Goal: Obtain resource: Download file/media

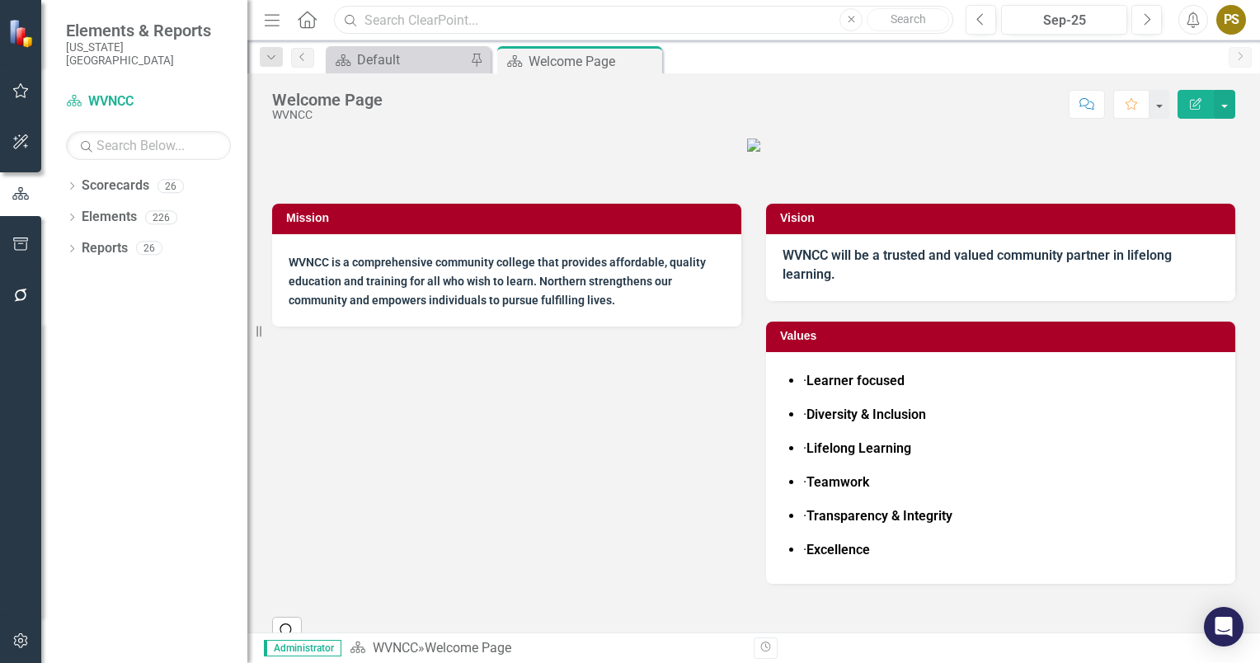
click at [473, 16] on input "text" at bounding box center [643, 20] width 619 height 29
type input "wvncc Monthly Measures"
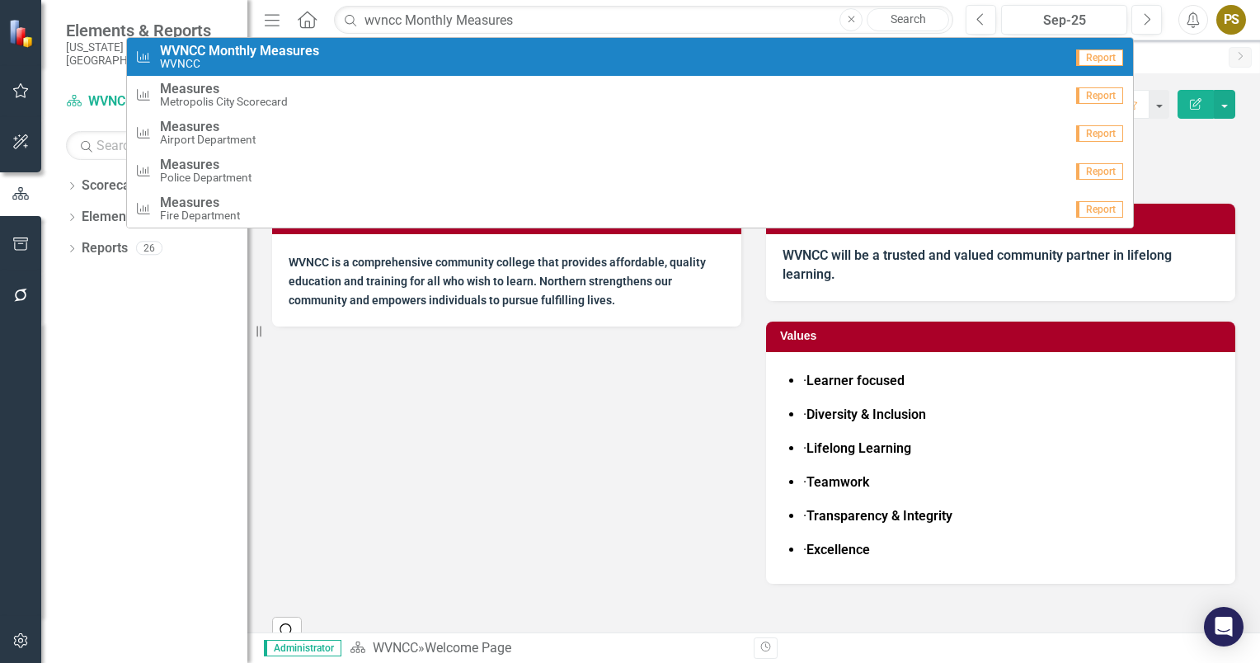
click at [340, 56] on div "Metric WVNCC Monthly Measures WVNCC" at bounding box center [599, 57] width 929 height 27
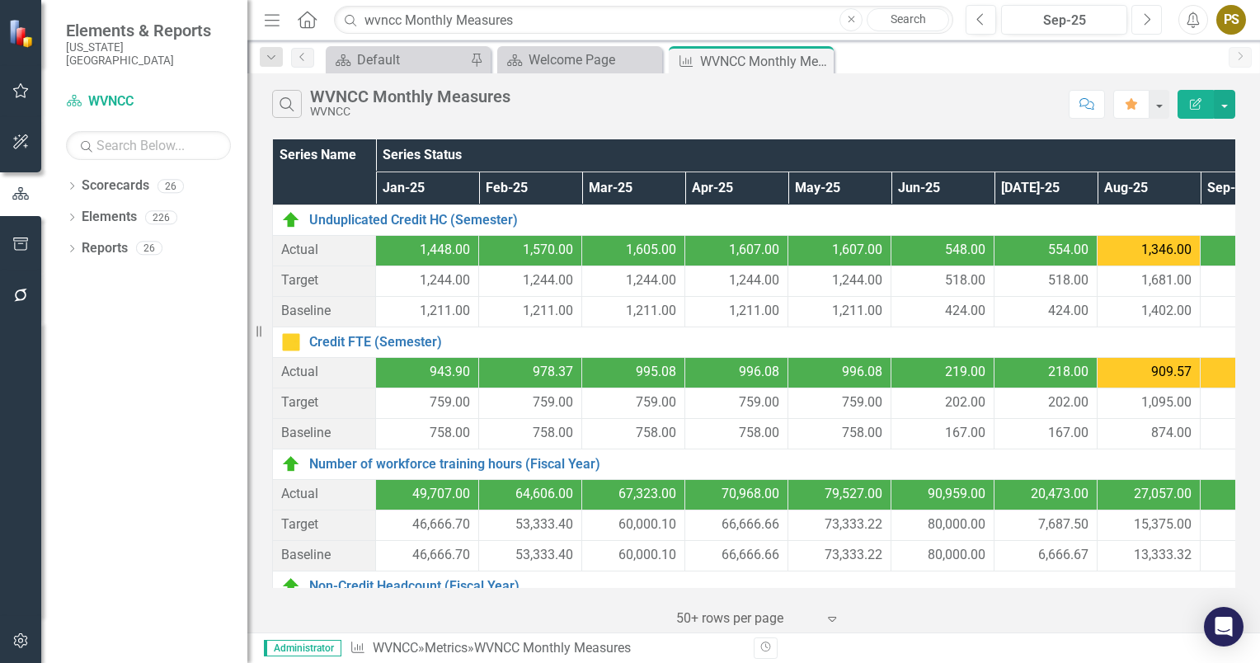
click at [1148, 23] on icon "Next" at bounding box center [1146, 19] width 9 height 15
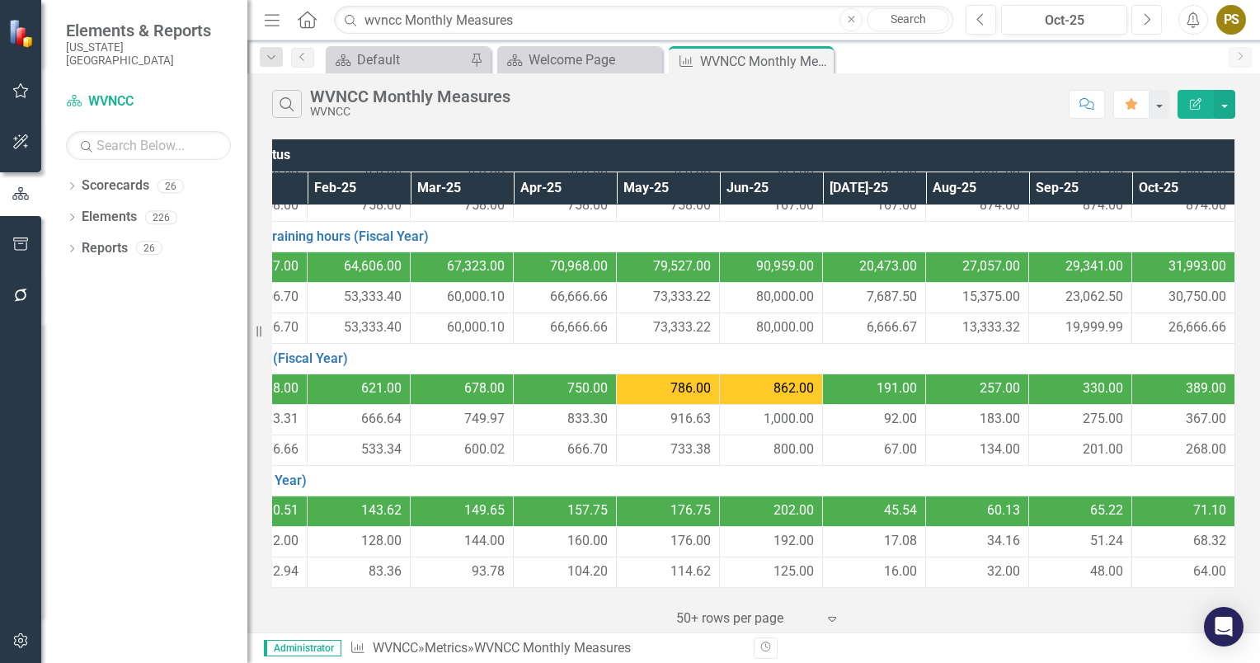
scroll to position [238, 182]
click at [1224, 100] on button "button" at bounding box center [1224, 104] width 21 height 29
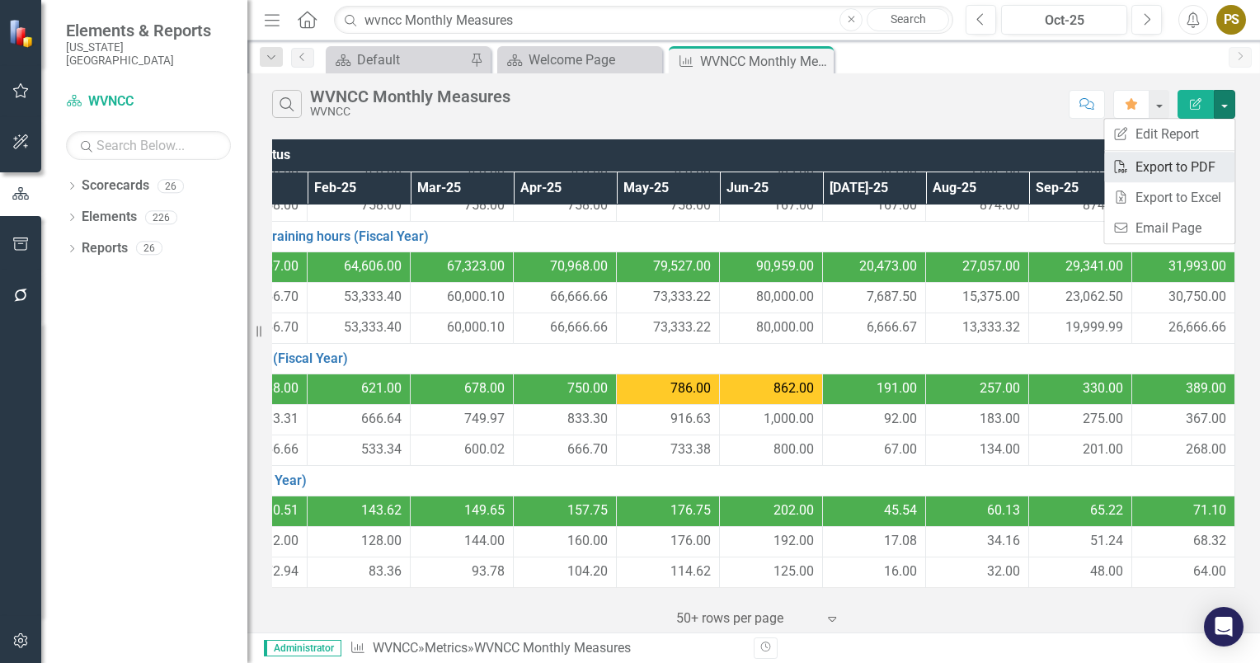
click at [1173, 168] on link "PDF Export to PDF" at bounding box center [1169, 167] width 130 height 31
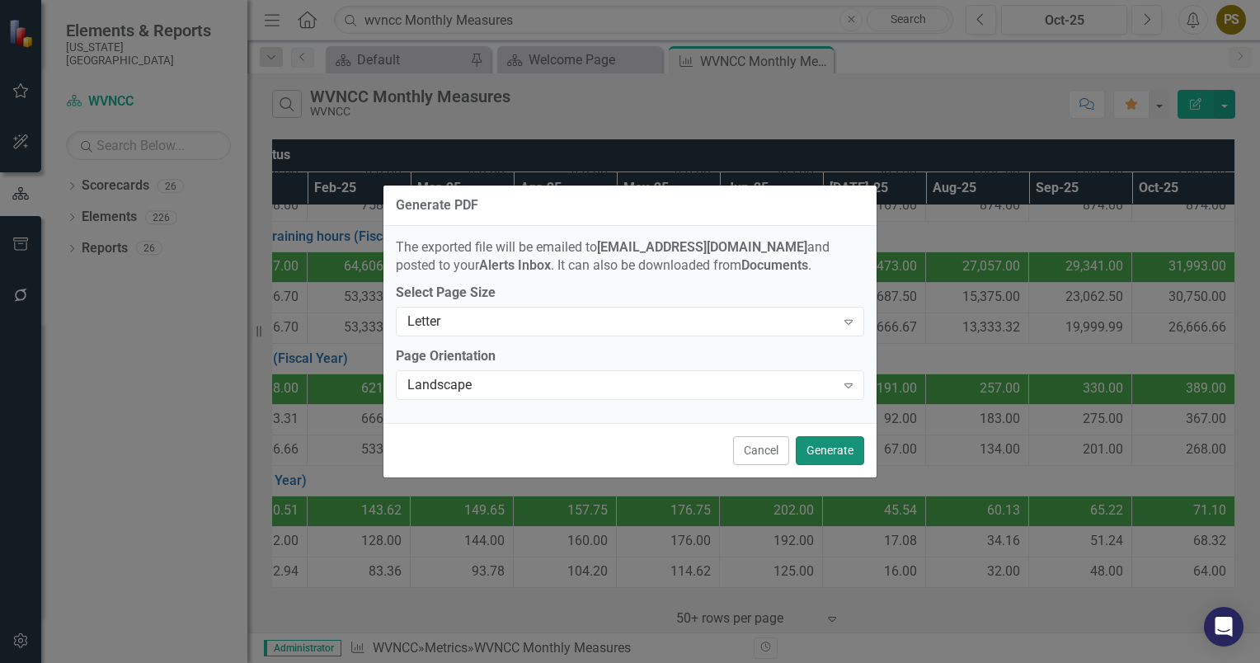
click at [825, 441] on button "Generate" at bounding box center [830, 450] width 68 height 29
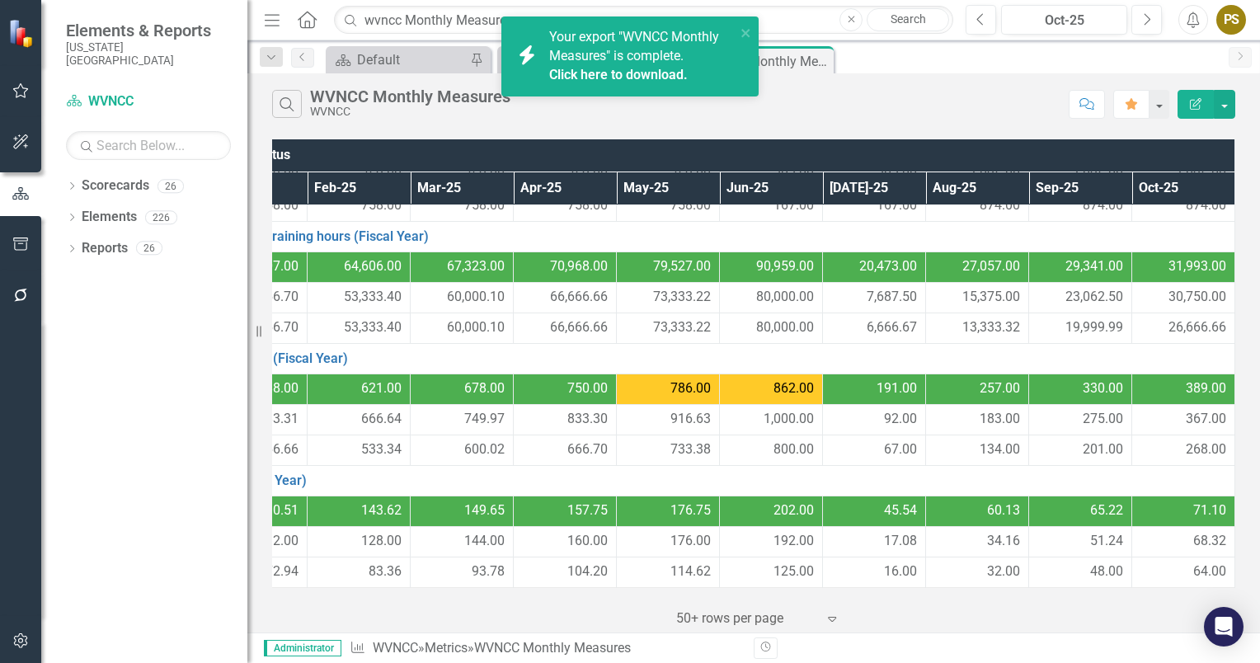
click at [605, 55] on span "Your export "WVNCC Monthly Measures" is complete. Click here to download." at bounding box center [640, 57] width 182 height 56
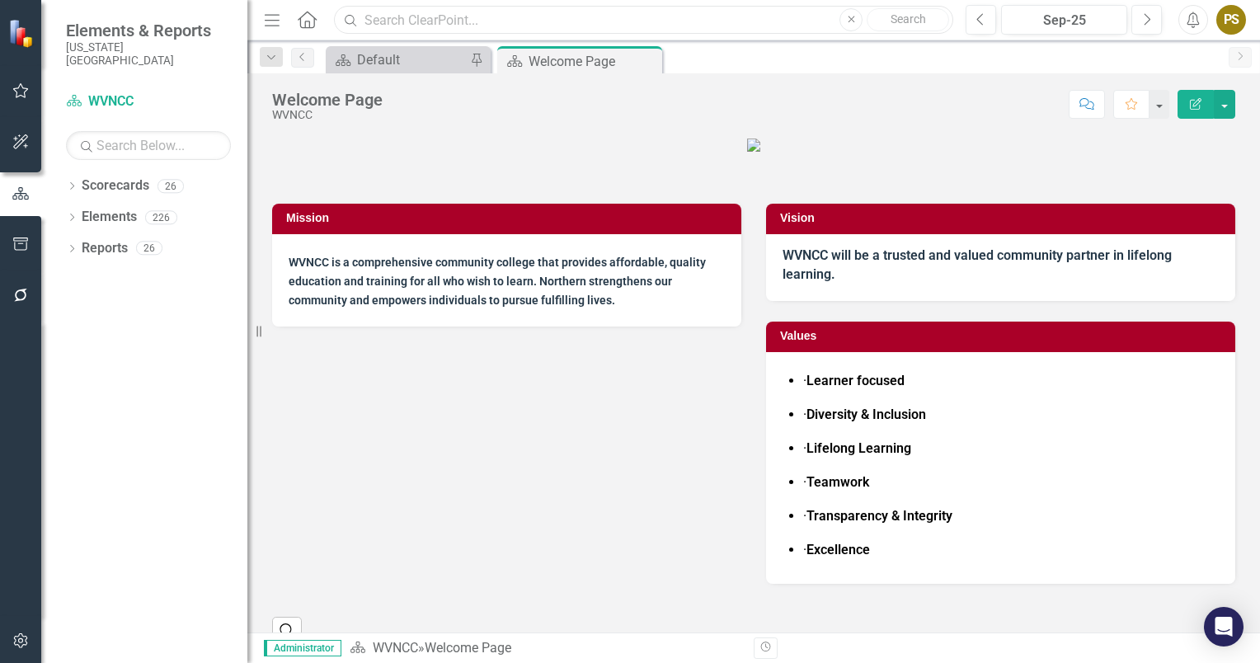
click at [393, 22] on input "text" at bounding box center [643, 20] width 619 height 29
type input "wvncc Monthly Measures"
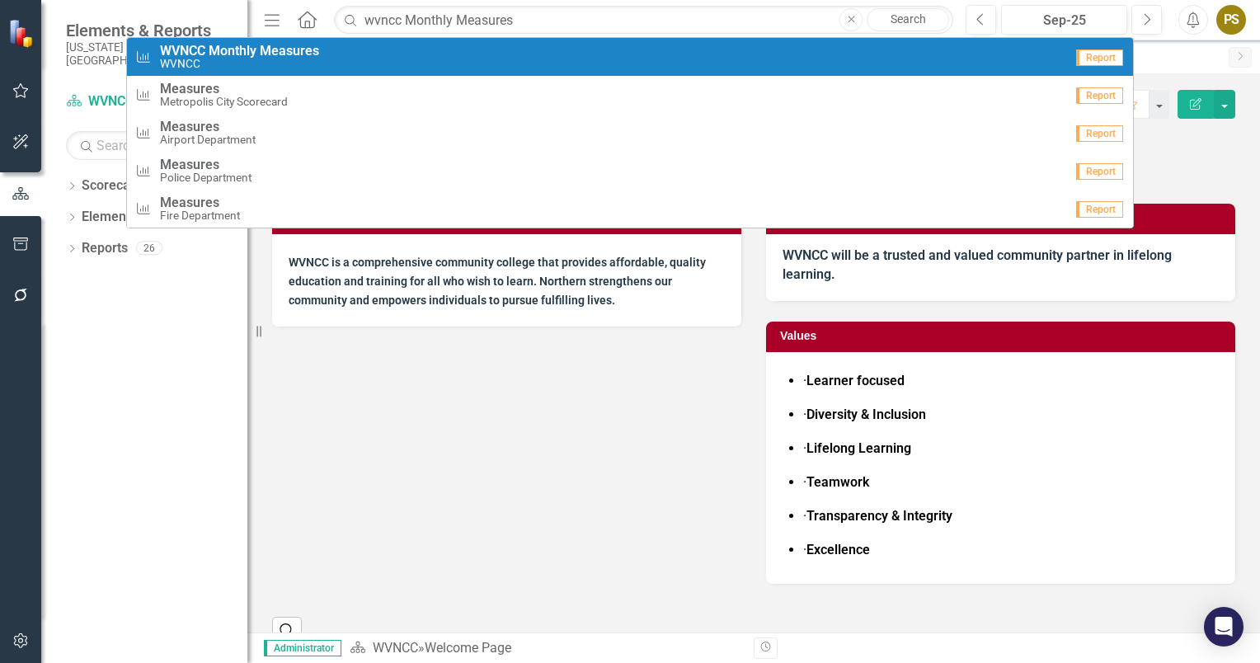
click at [340, 54] on div "Metric WVNCC Monthly Measures WVNCC" at bounding box center [599, 57] width 929 height 27
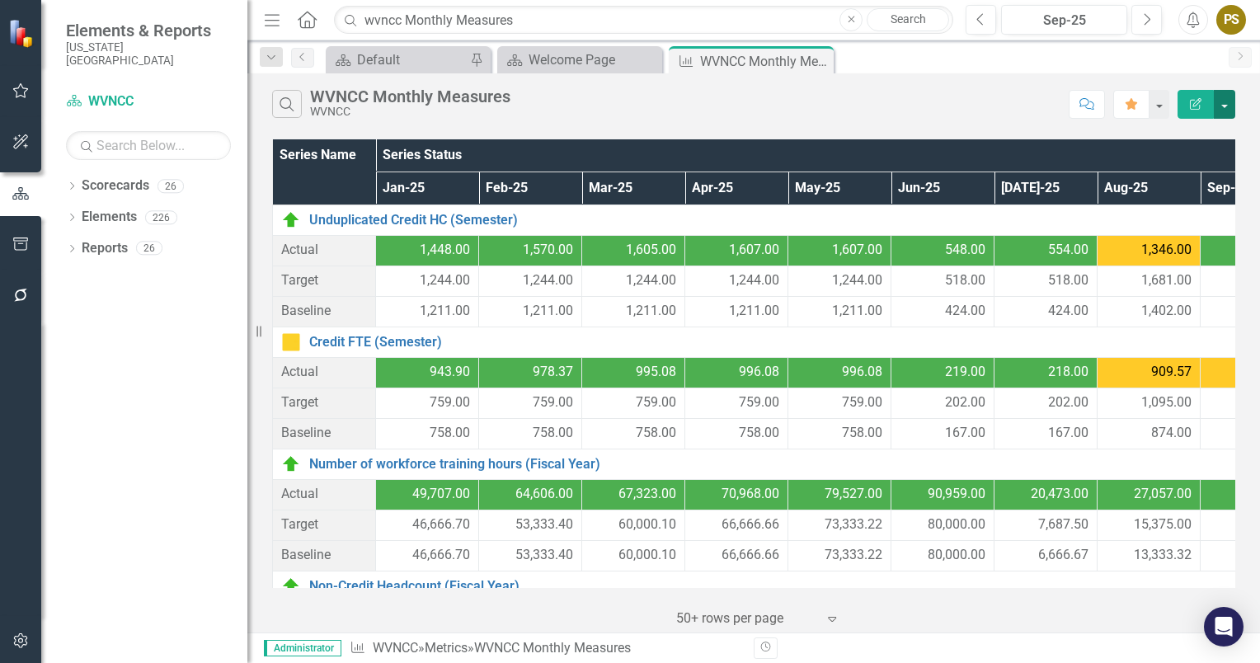
click at [1222, 100] on button "button" at bounding box center [1224, 104] width 21 height 29
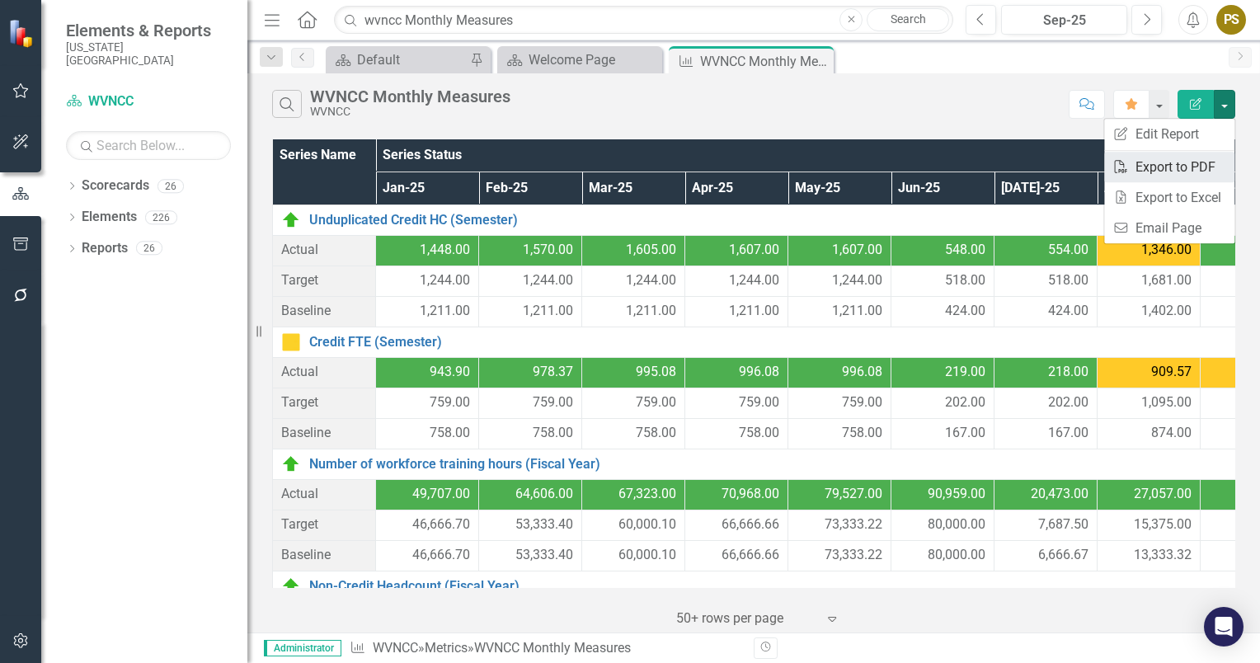
click at [1158, 164] on link "PDF Export to PDF" at bounding box center [1169, 167] width 130 height 31
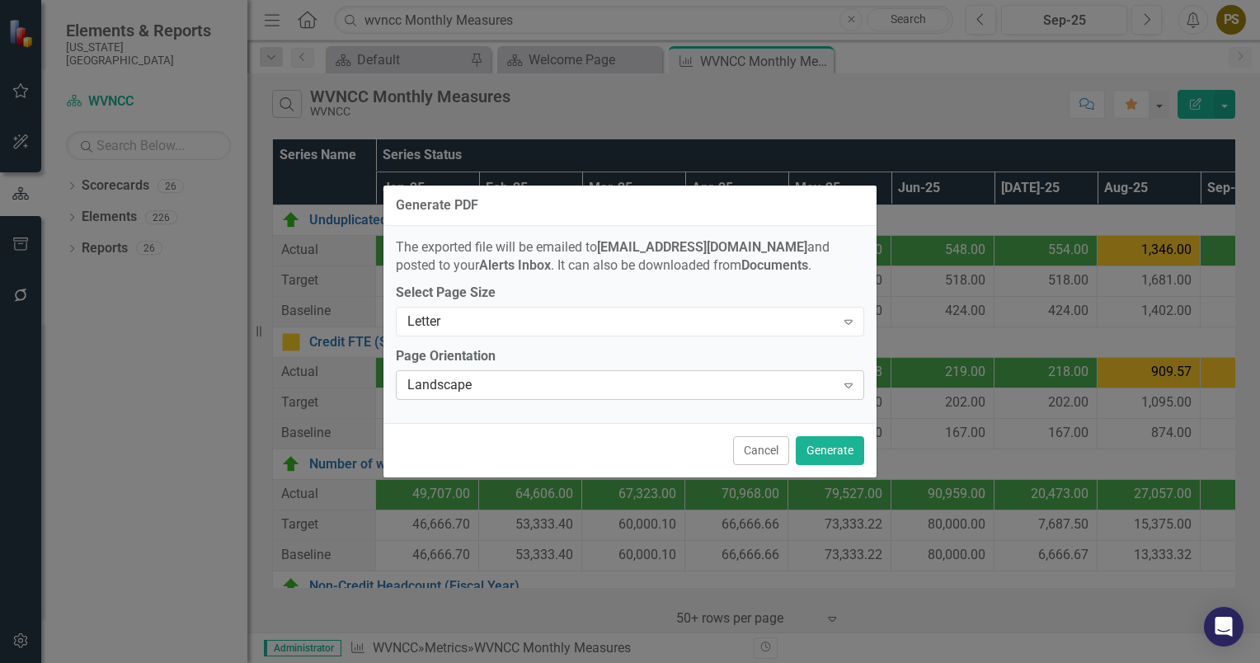
click at [850, 389] on icon "Expand" at bounding box center [848, 385] width 16 height 13
drag, startPoint x: 848, startPoint y: 314, endPoint x: 752, endPoint y: 453, distance: 168.4
click at [752, 453] on button "Cancel" at bounding box center [761, 450] width 56 height 29
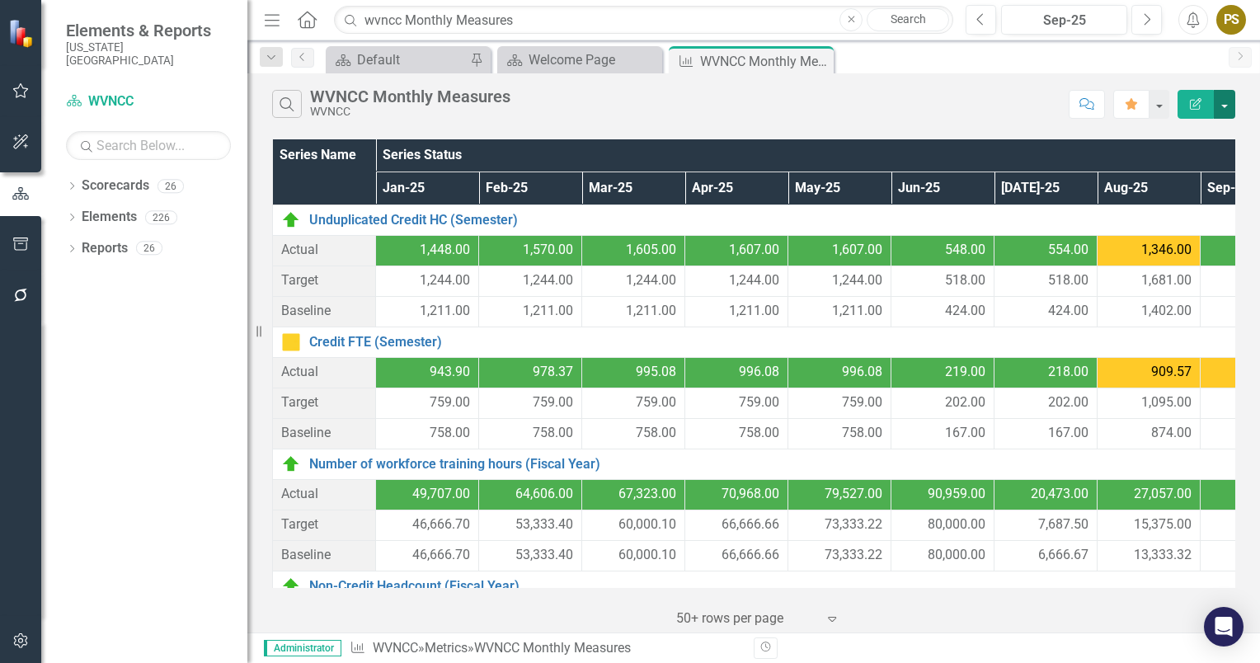
click at [1219, 102] on button "button" at bounding box center [1224, 104] width 21 height 29
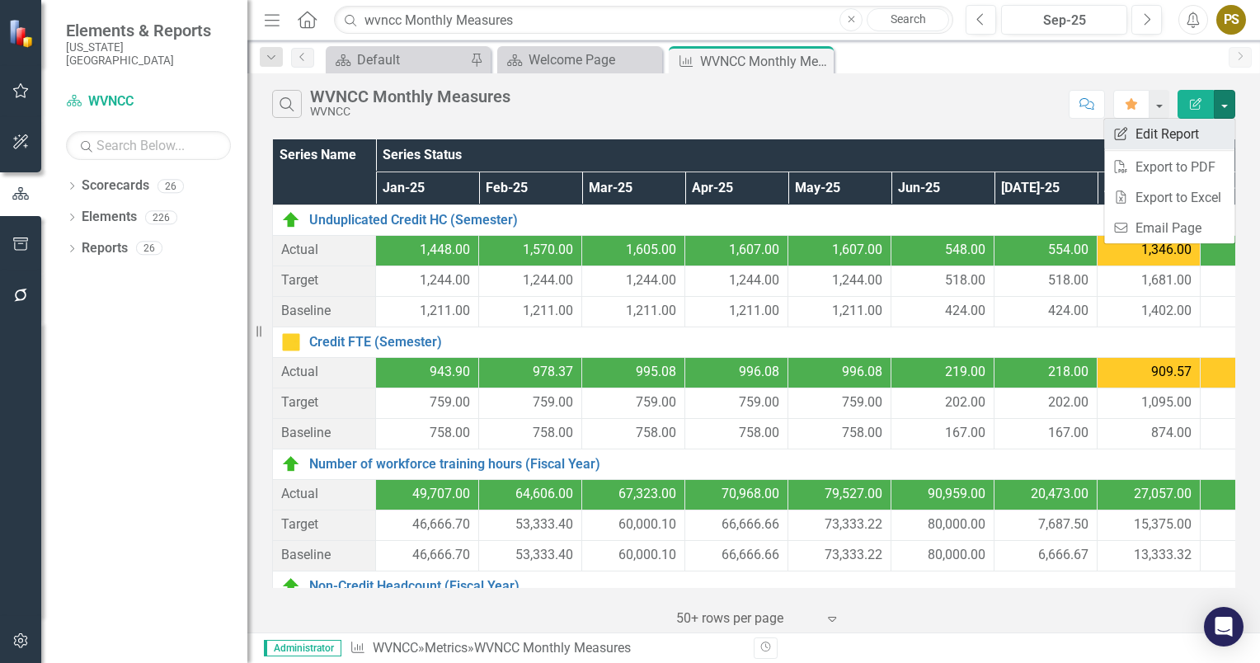
click at [1151, 135] on link "Edit Report Edit Report" at bounding box center [1169, 134] width 130 height 31
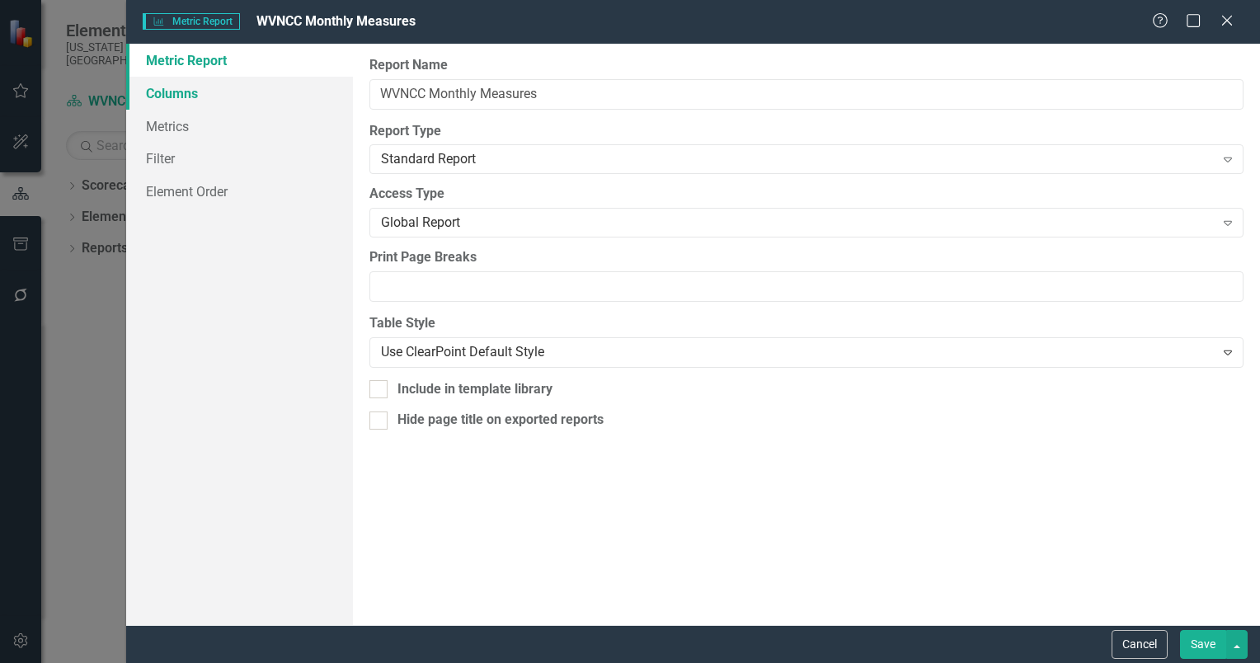
click at [178, 92] on link "Columns" at bounding box center [239, 93] width 227 height 33
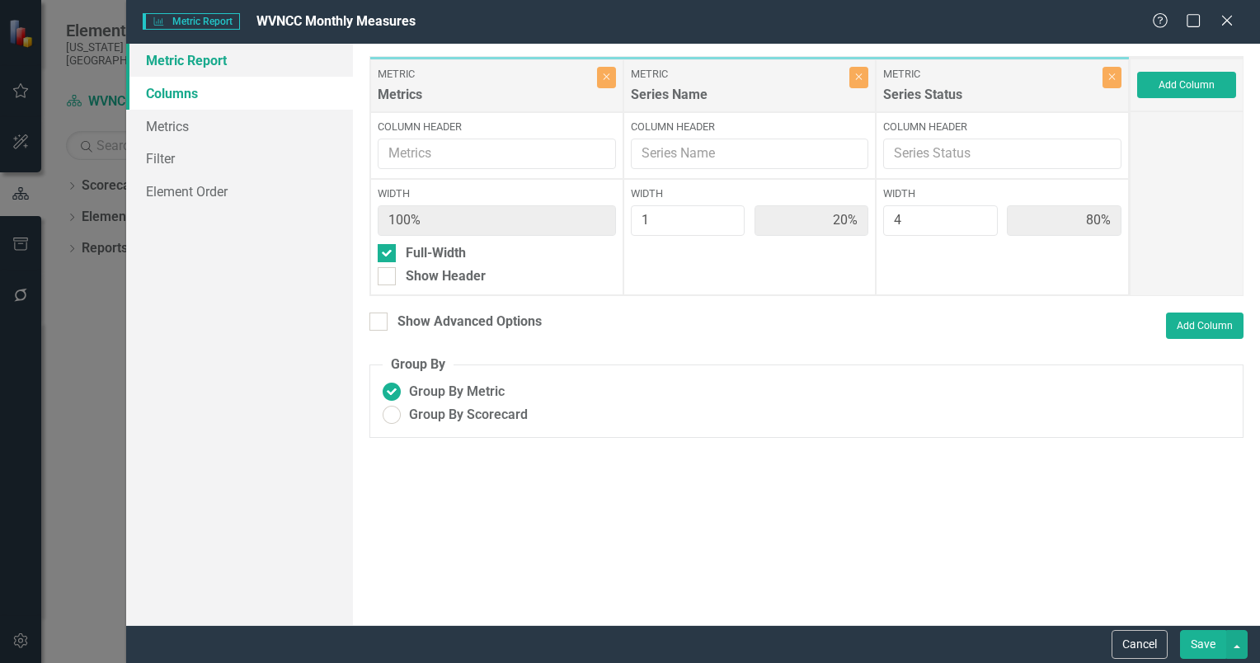
click at [197, 59] on link "Metric Report" at bounding box center [239, 60] width 227 height 33
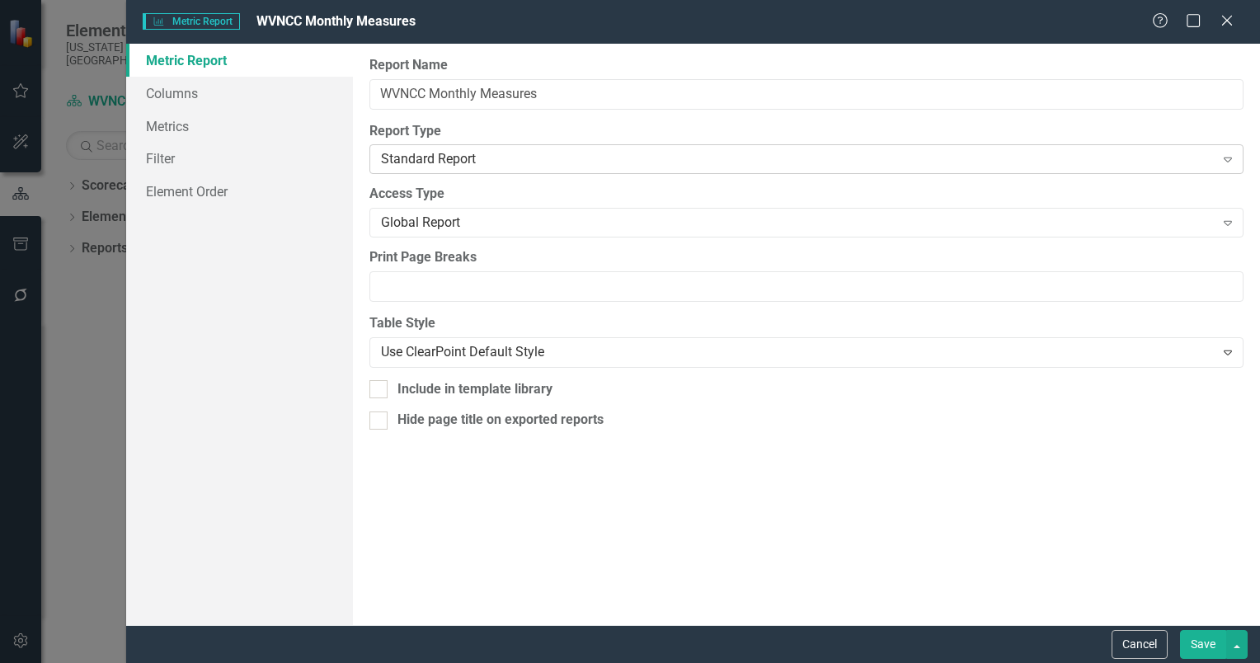
click at [1225, 158] on icon at bounding box center [1228, 160] width 8 height 5
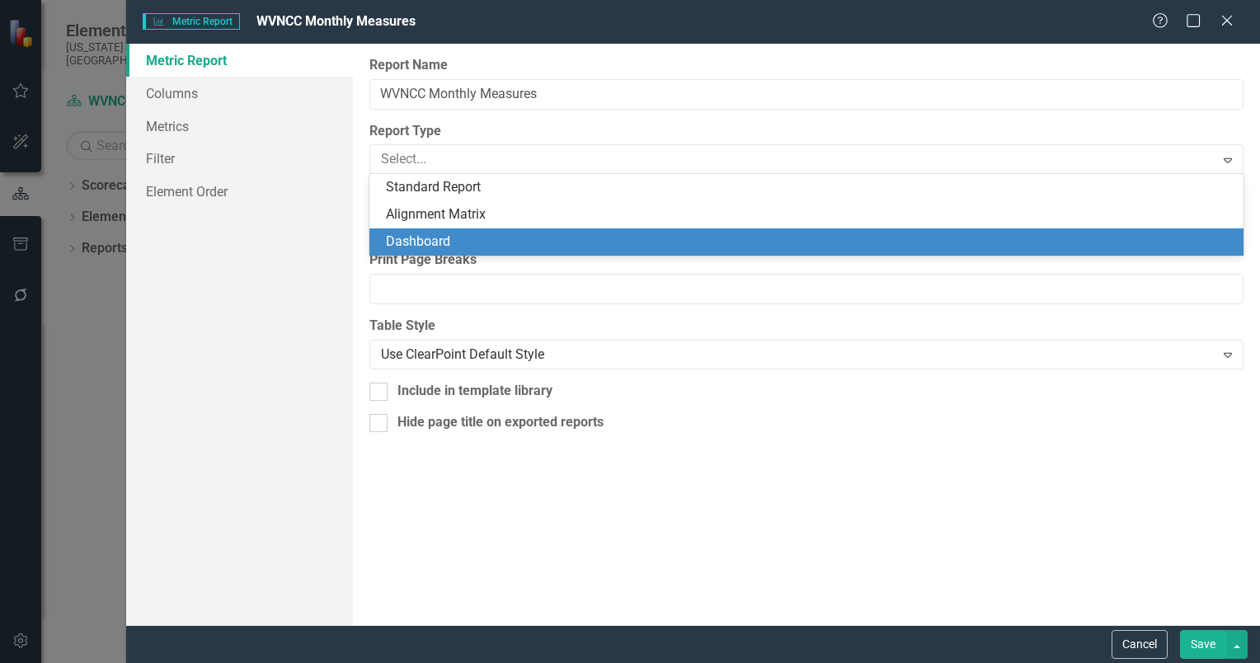
click at [1150, 256] on label "Print Page Breaks" at bounding box center [806, 260] width 874 height 19
click at [1150, 274] on input "Print Page Breaks" at bounding box center [806, 289] width 874 height 31
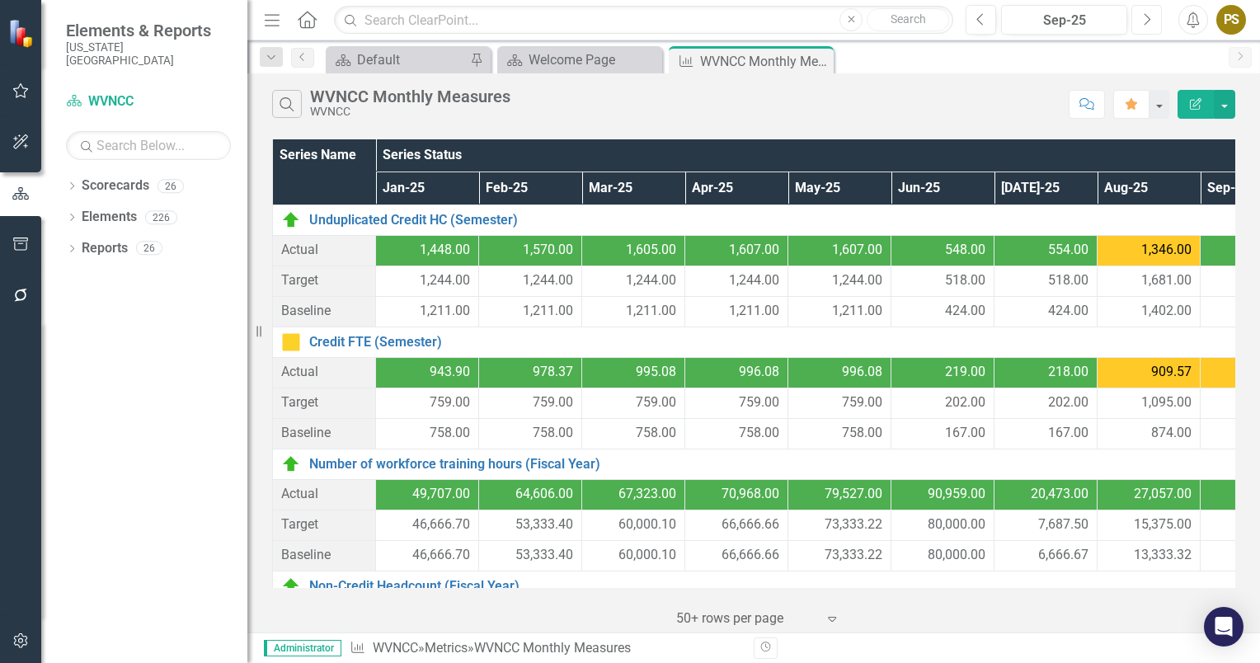
click at [1147, 12] on icon "Next" at bounding box center [1146, 19] width 9 height 15
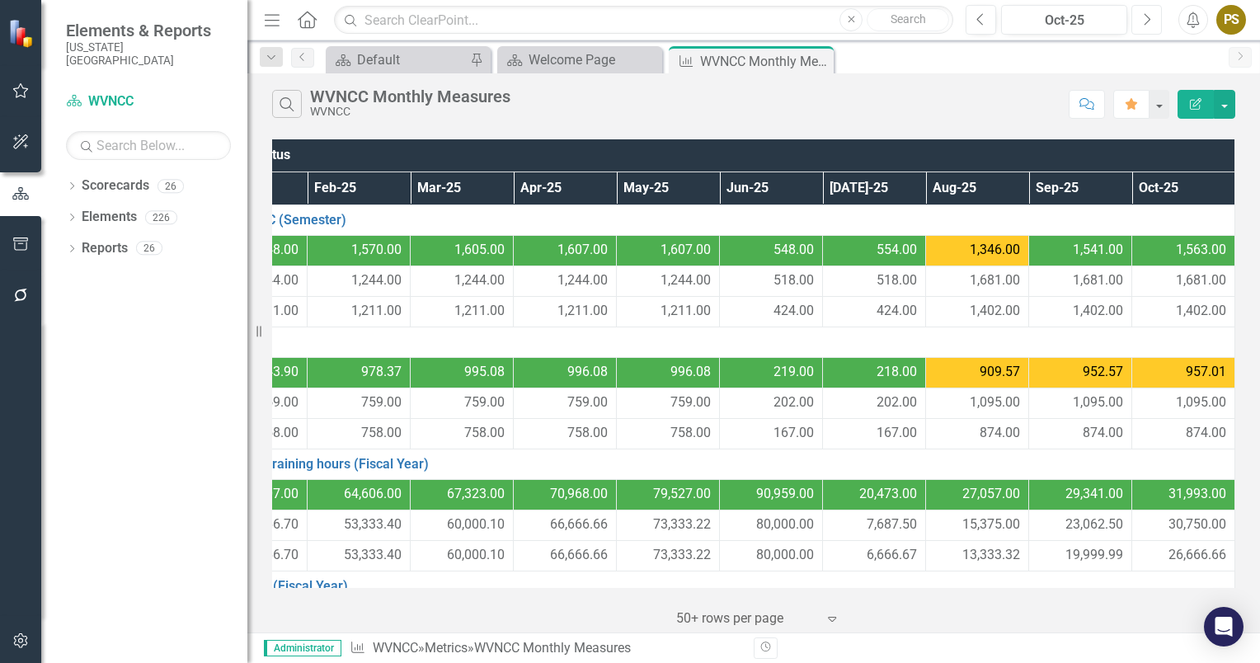
scroll to position [0, 182]
click at [1221, 104] on button "button" at bounding box center [1224, 104] width 21 height 29
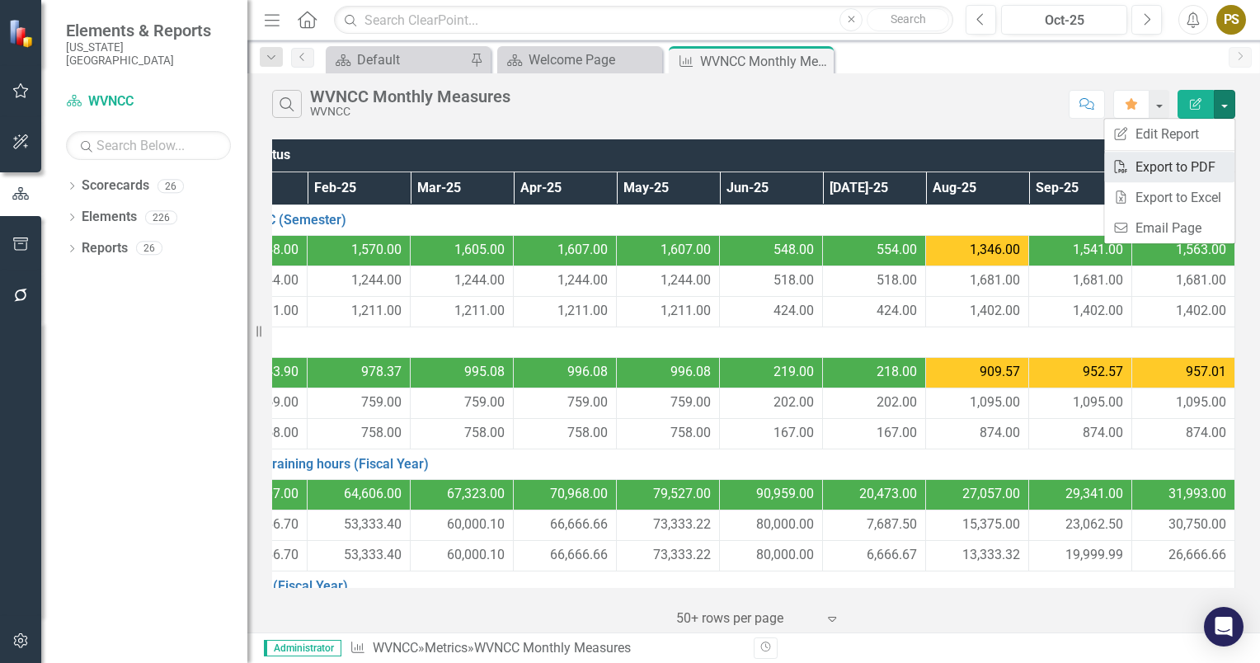
click at [1209, 157] on link "PDF Export to PDF" at bounding box center [1169, 167] width 130 height 31
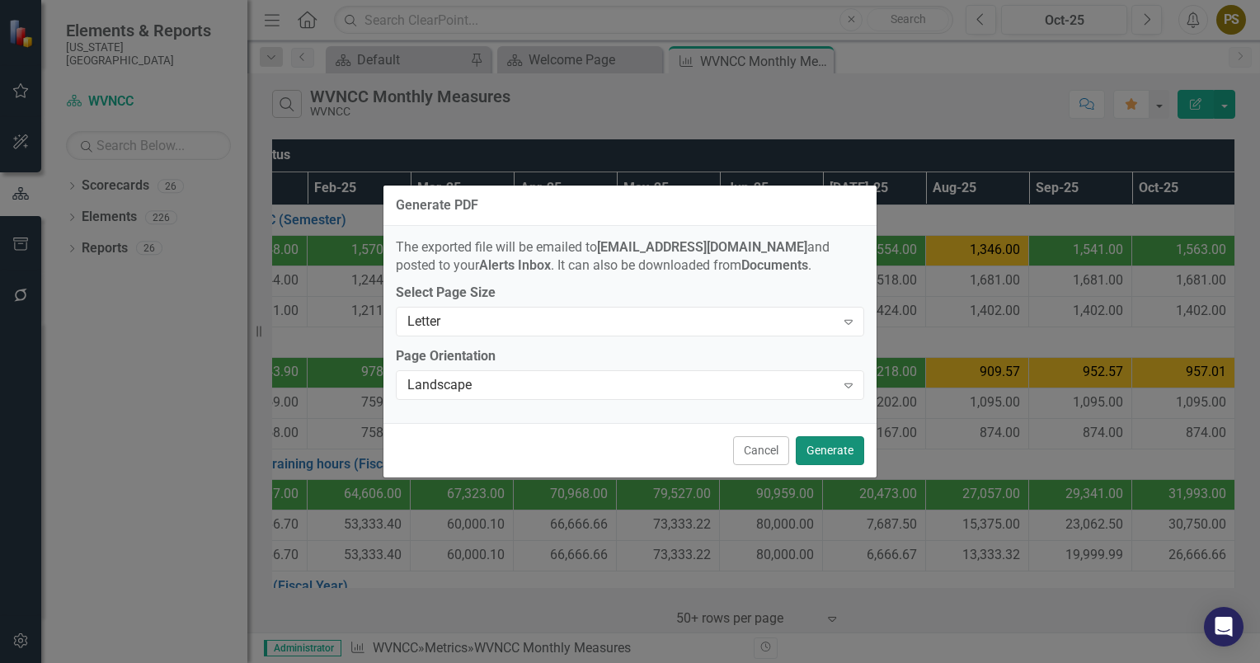
click at [825, 447] on button "Generate" at bounding box center [830, 450] width 68 height 29
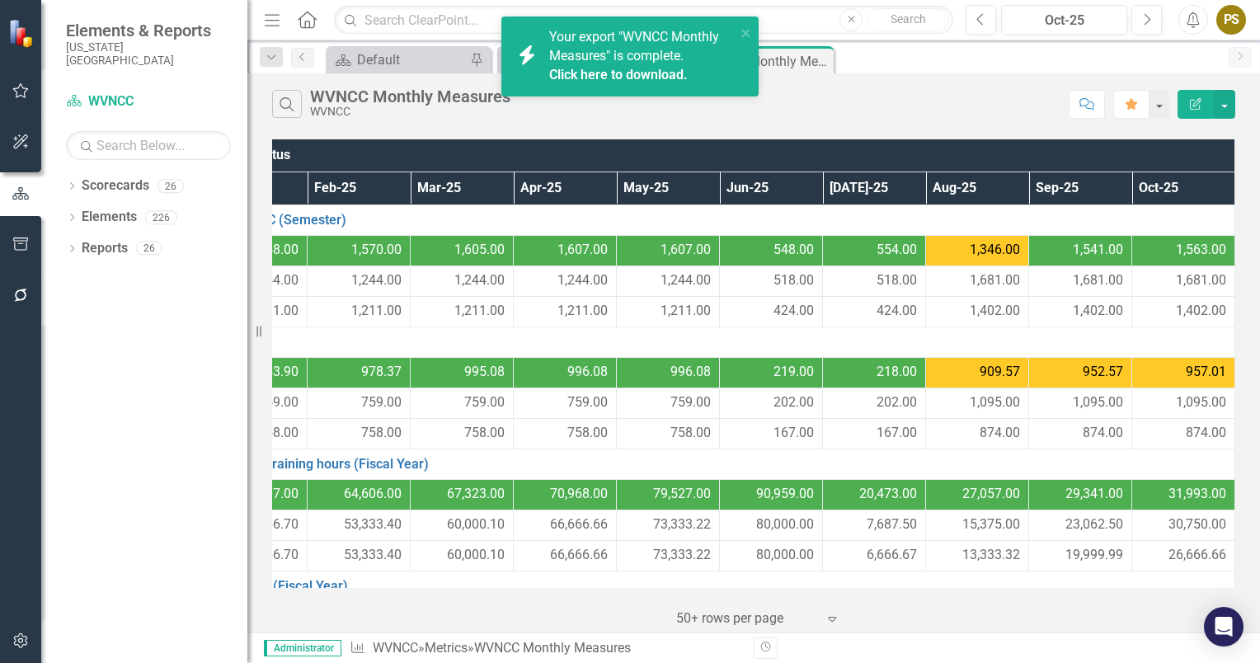
click at [604, 53] on span "Your export "WVNCC Monthly Measures" is complete. Click here to download." at bounding box center [640, 57] width 182 height 56
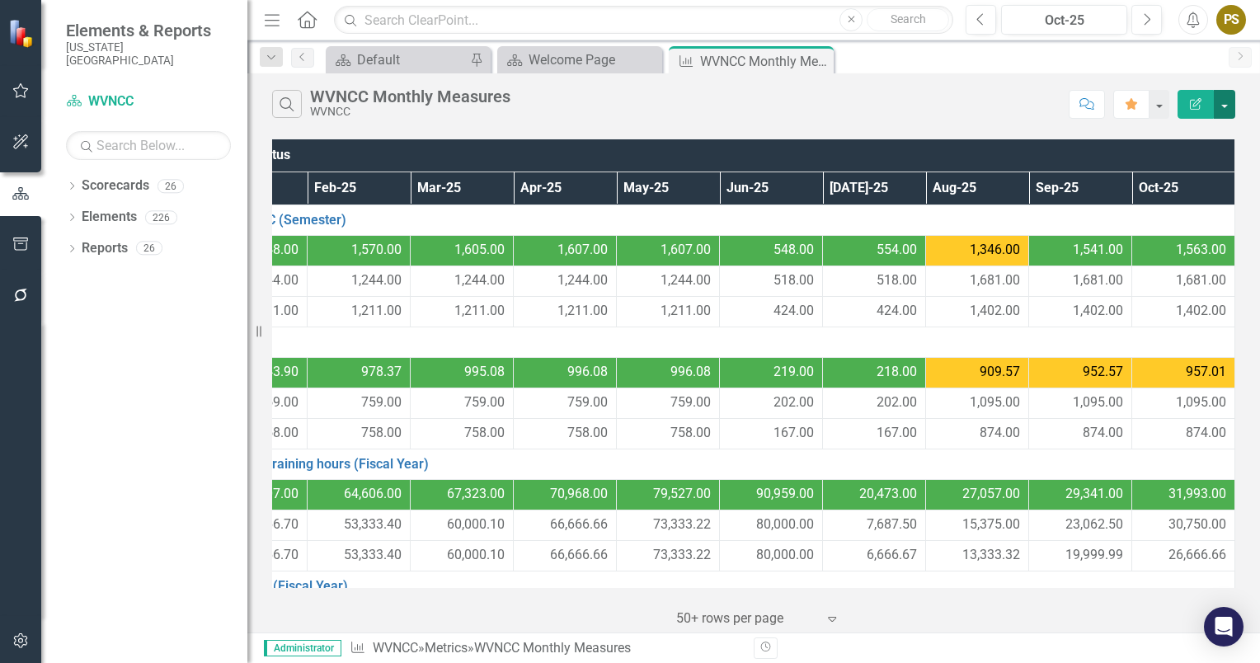
click at [1226, 106] on button "button" at bounding box center [1224, 104] width 21 height 29
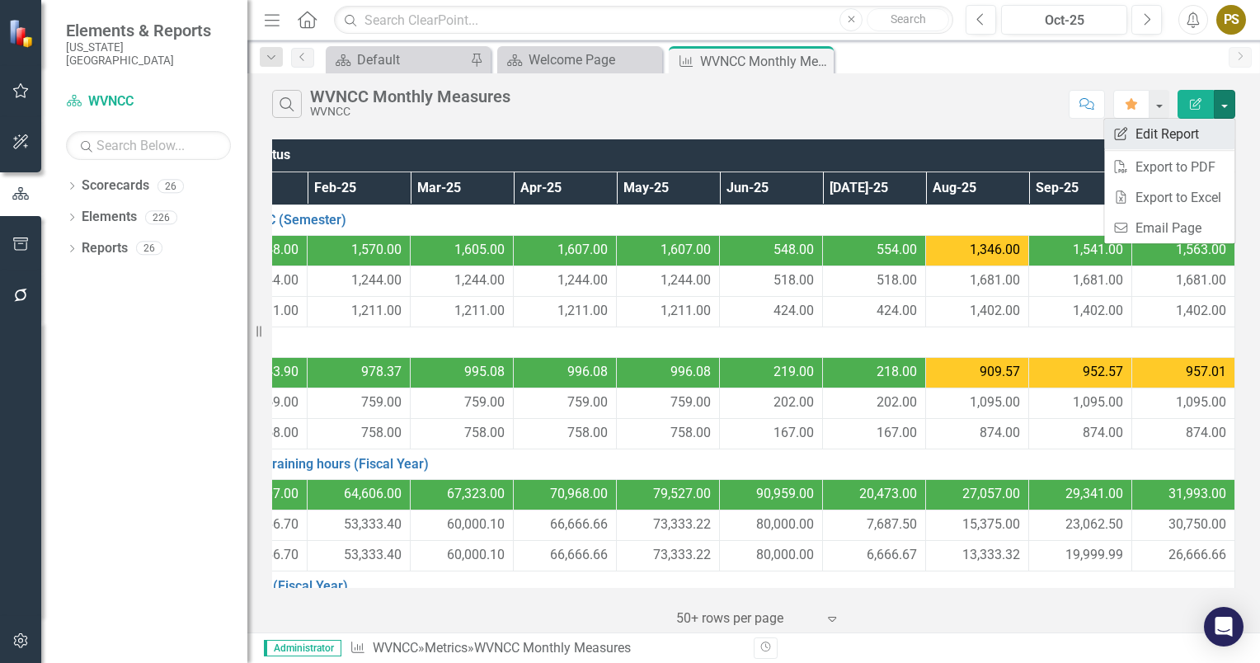
click at [1176, 134] on link "Edit Report Edit Report" at bounding box center [1169, 134] width 130 height 31
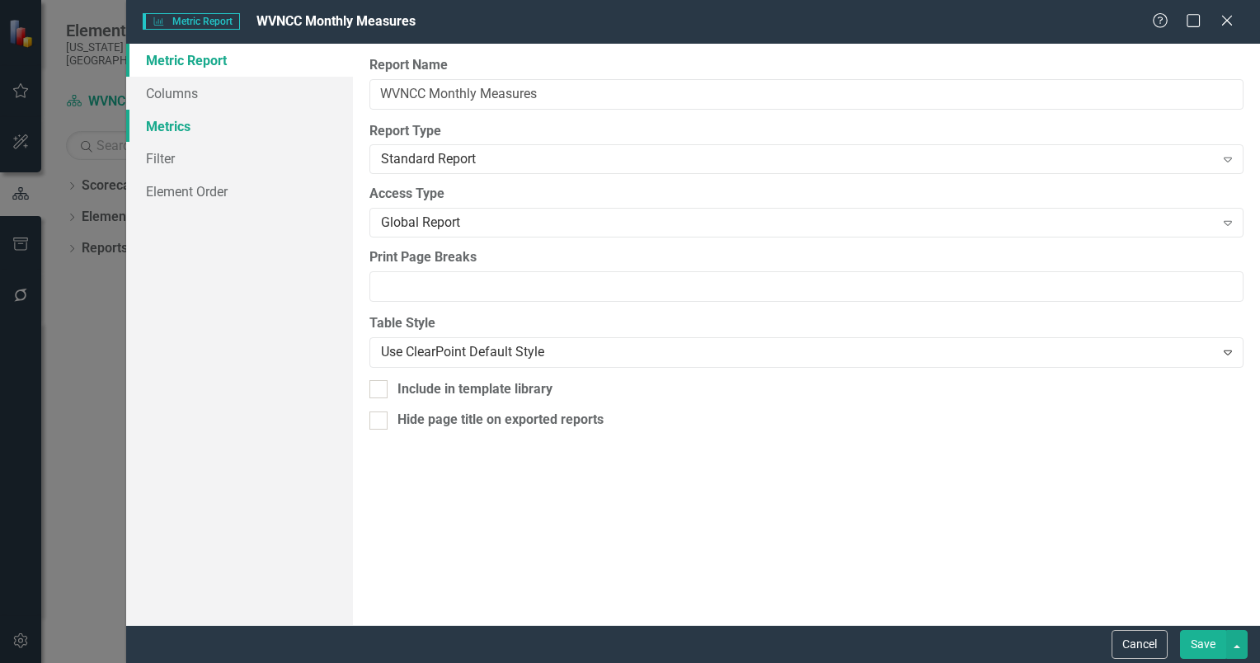
click at [174, 96] on div "Metric Report Columns Metrics Filter Element Order" at bounding box center [239, 334] width 227 height 581
click at [181, 54] on link "Metric Report" at bounding box center [239, 60] width 227 height 33
click at [160, 90] on link "Columns" at bounding box center [239, 93] width 227 height 33
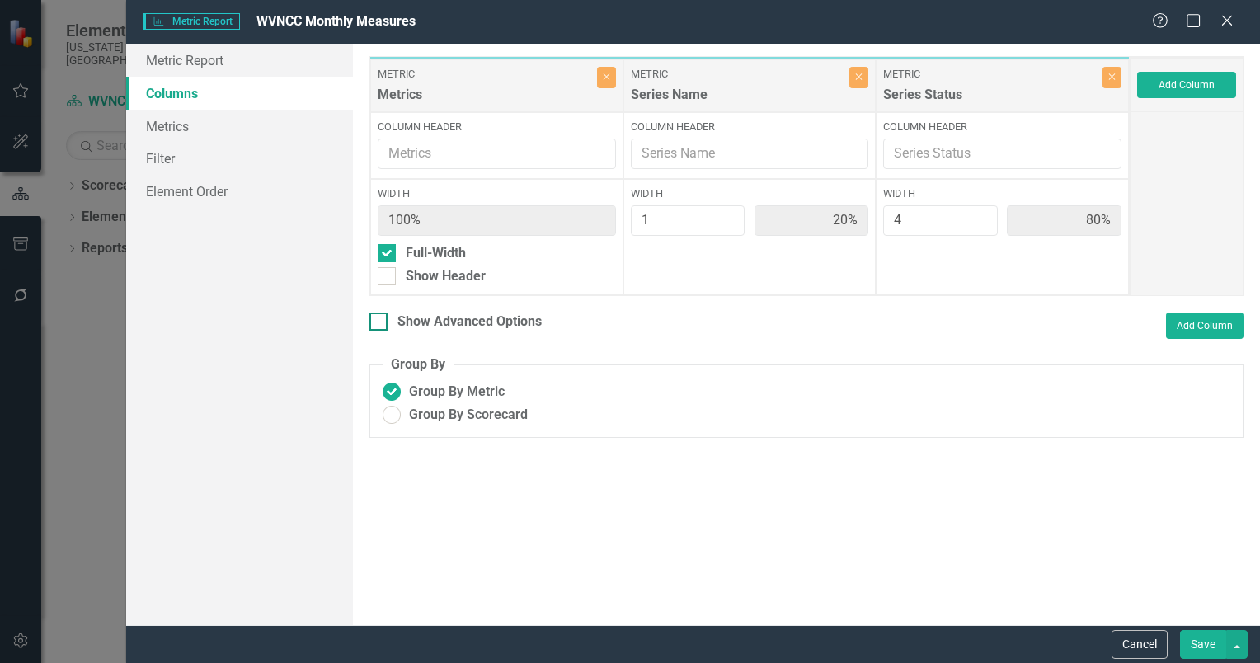
click at [381, 320] on div at bounding box center [378, 322] width 18 height 18
click at [380, 320] on input "Show Advanced Options" at bounding box center [374, 318] width 11 height 11
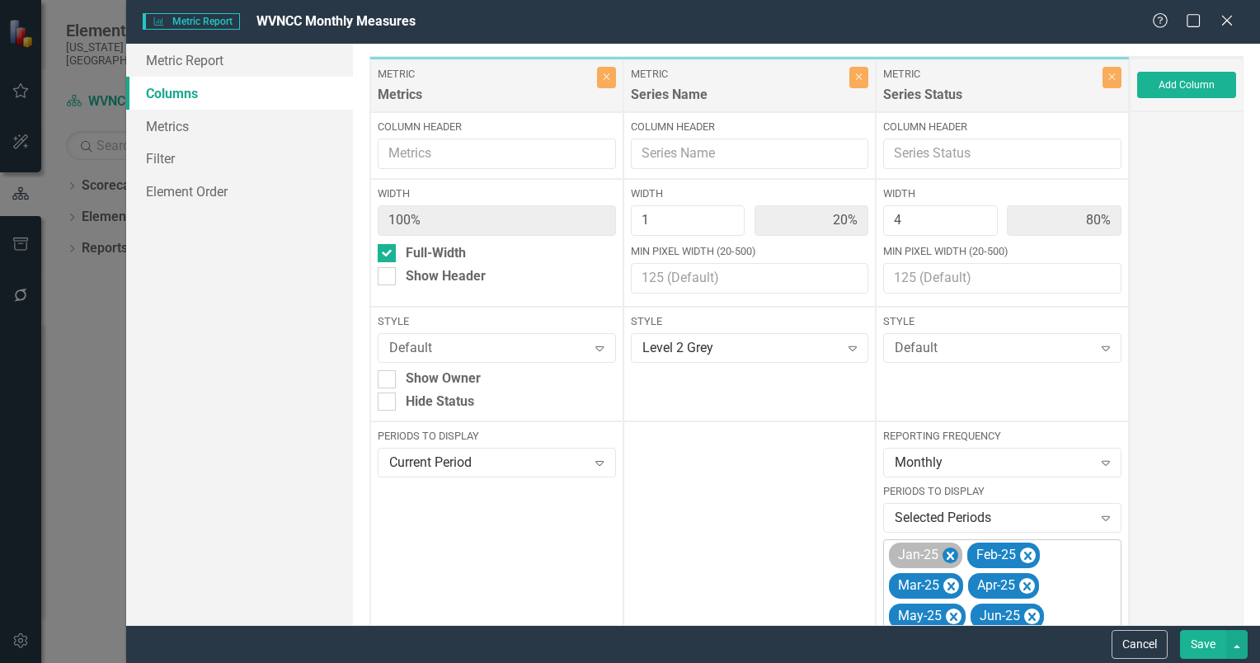
click at [943, 548] on icon "Remove Jan-25" at bounding box center [951, 556] width 16 height 21
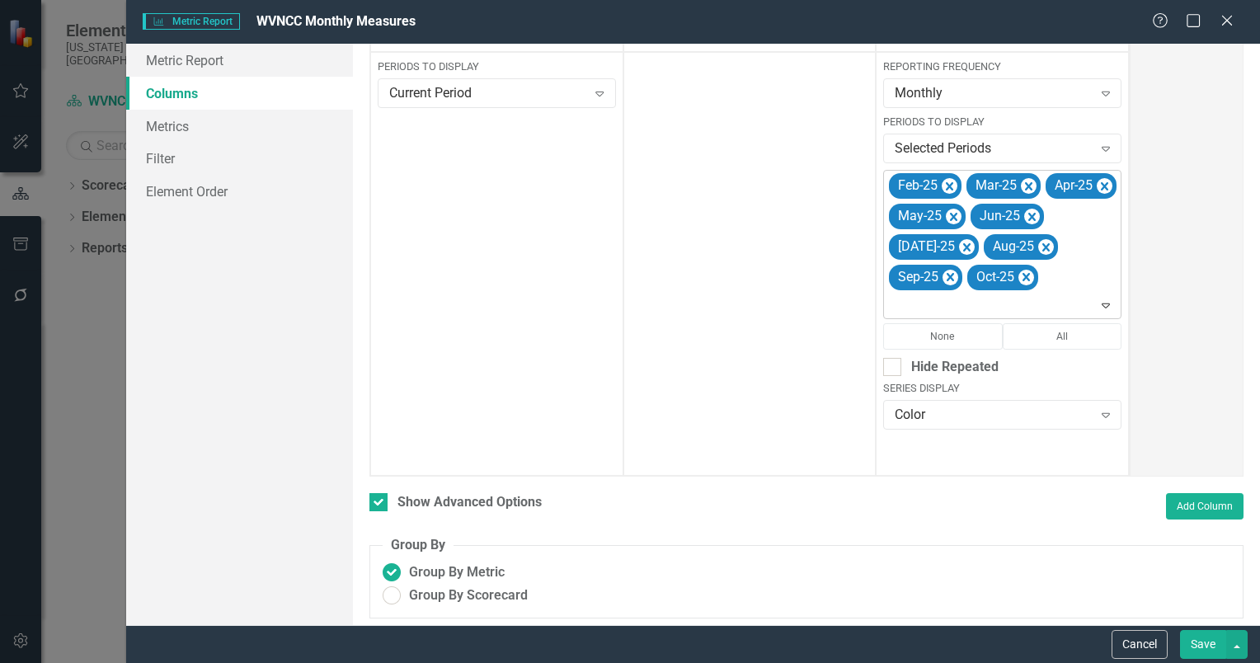
click at [1204, 646] on button "Save" at bounding box center [1203, 644] width 46 height 29
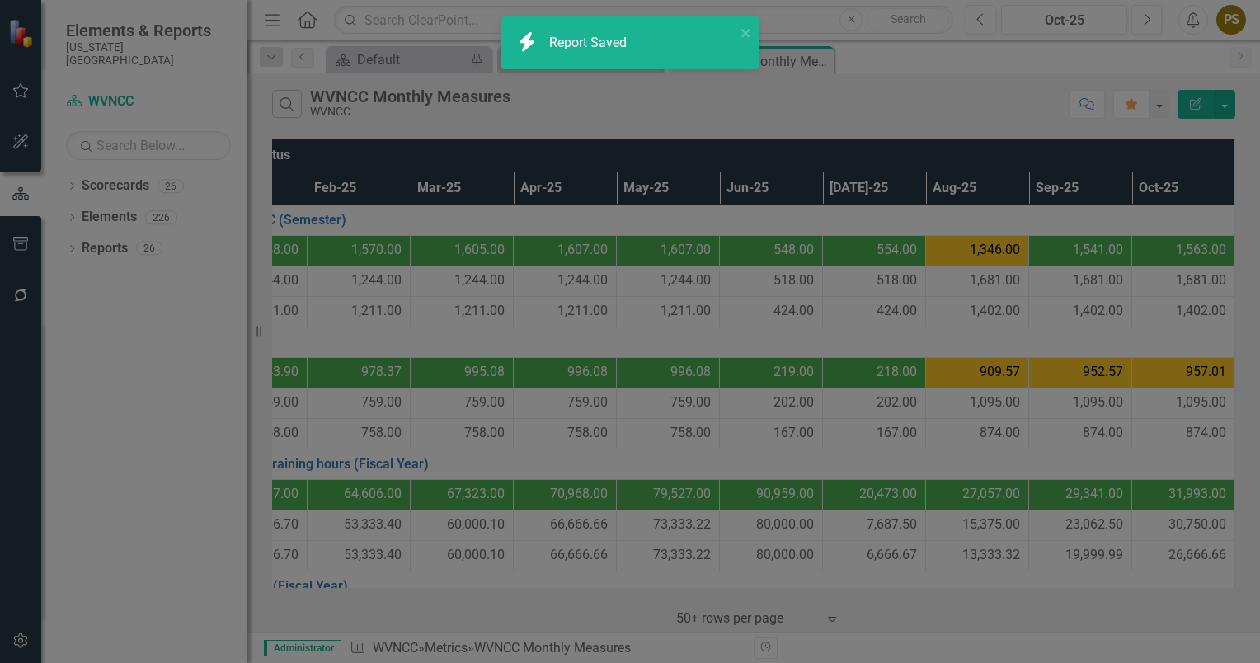
checkbox input "false"
radio input "true"
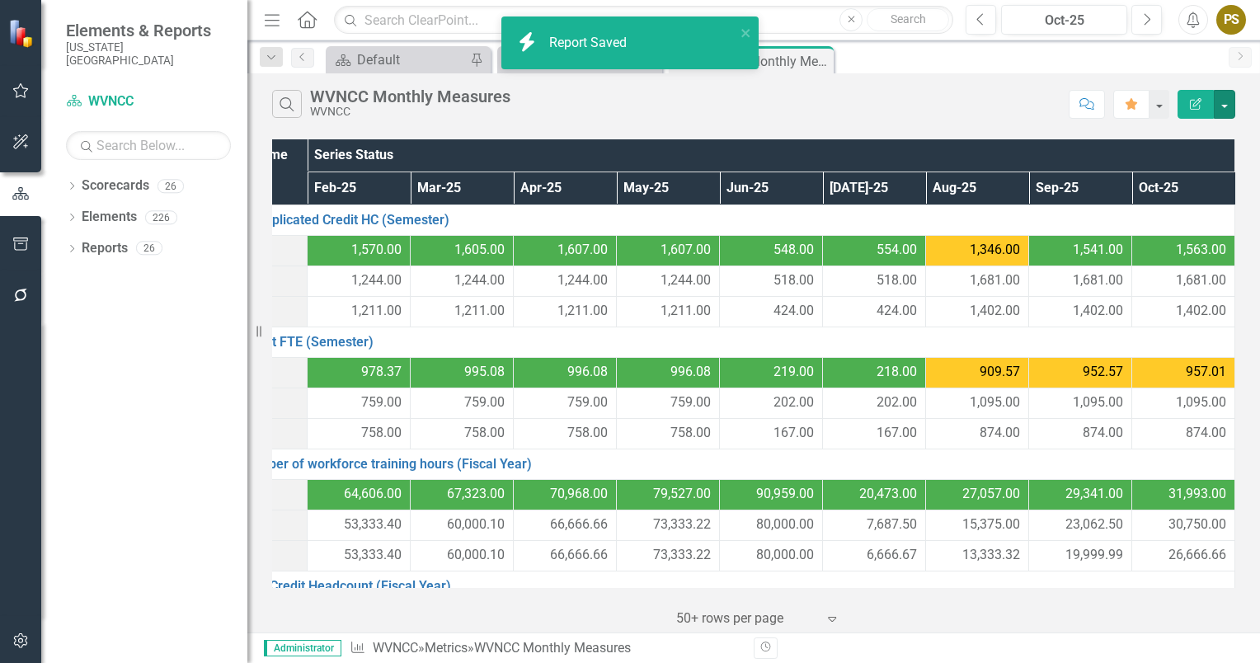
scroll to position [0, 80]
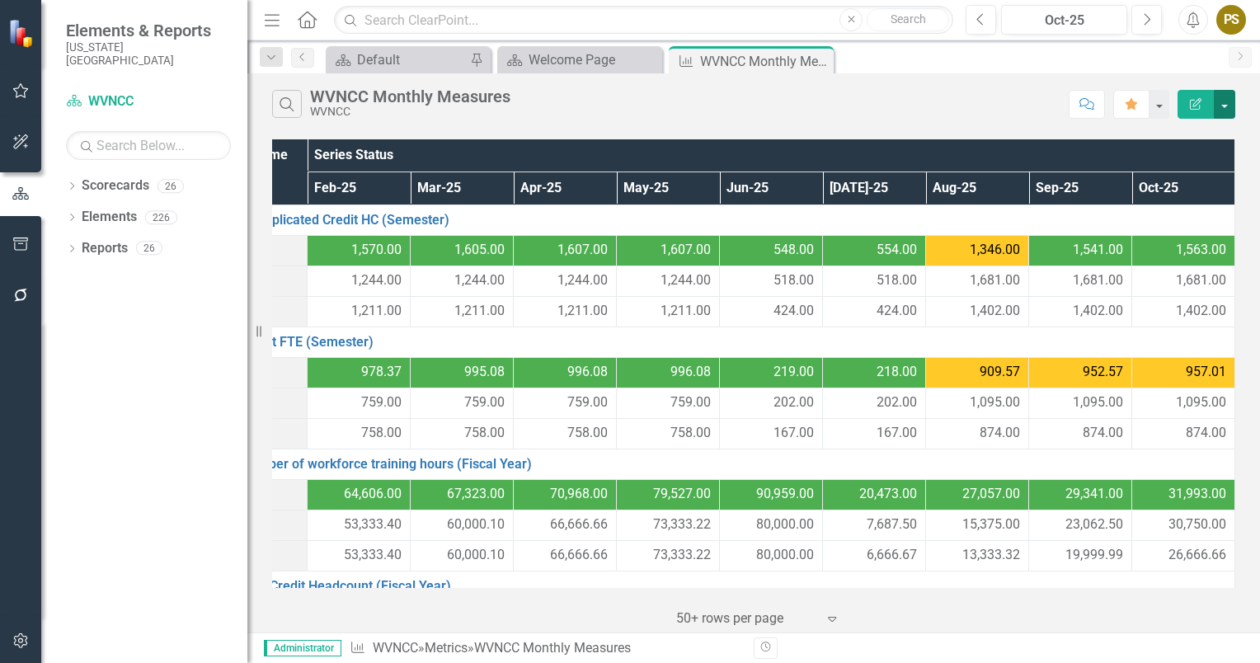
click at [1221, 104] on button "button" at bounding box center [1224, 104] width 21 height 29
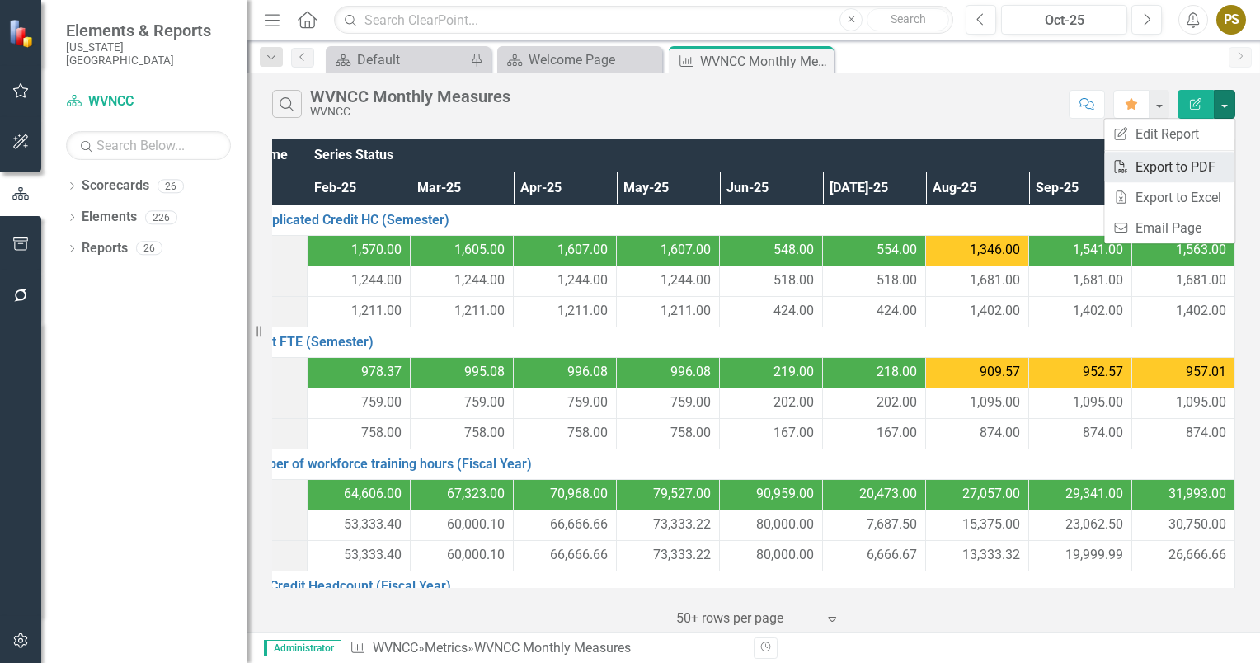
click at [1166, 166] on link "PDF Export to PDF" at bounding box center [1169, 167] width 130 height 31
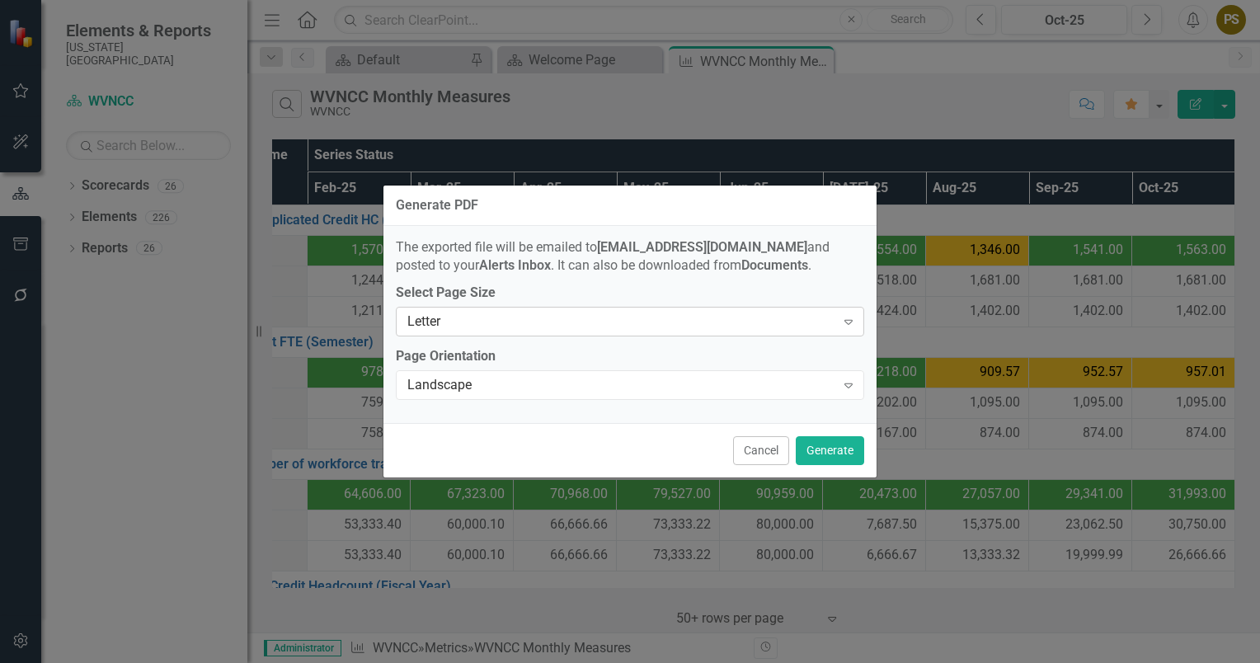
click at [849, 321] on icon "Expand" at bounding box center [848, 321] width 16 height 13
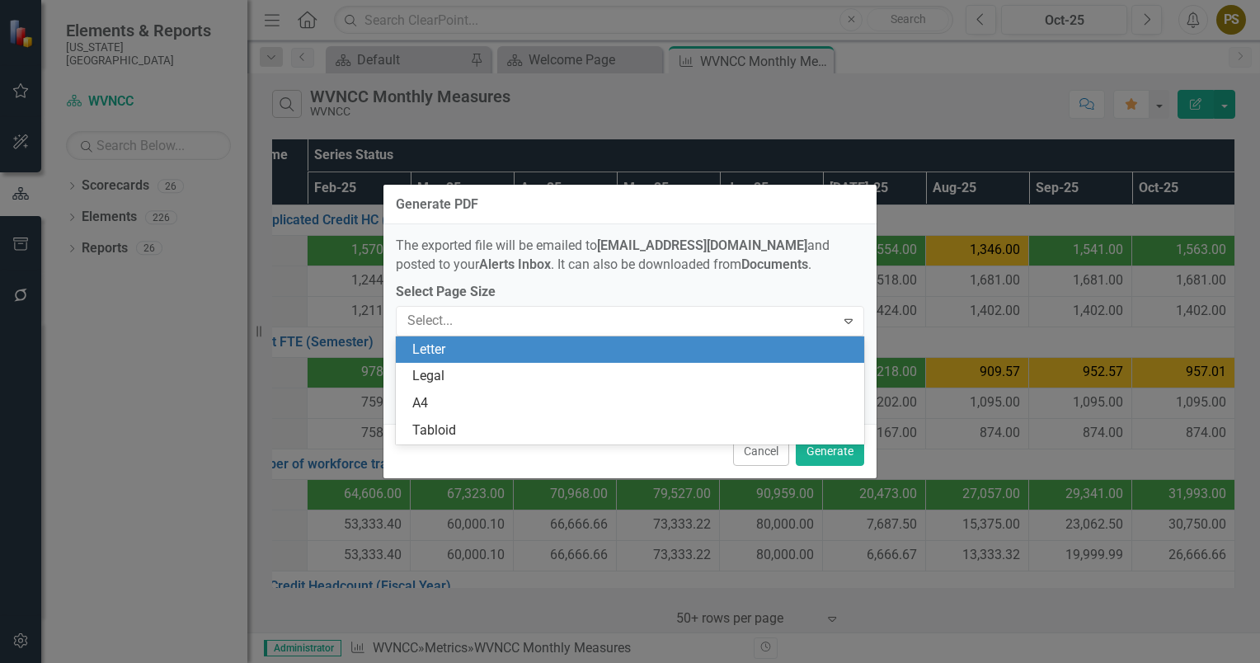
click at [937, 408] on div "Generate PDF The exported file will be emailed to [EMAIL_ADDRESS][DOMAIN_NAME] …" at bounding box center [630, 331] width 1260 height 663
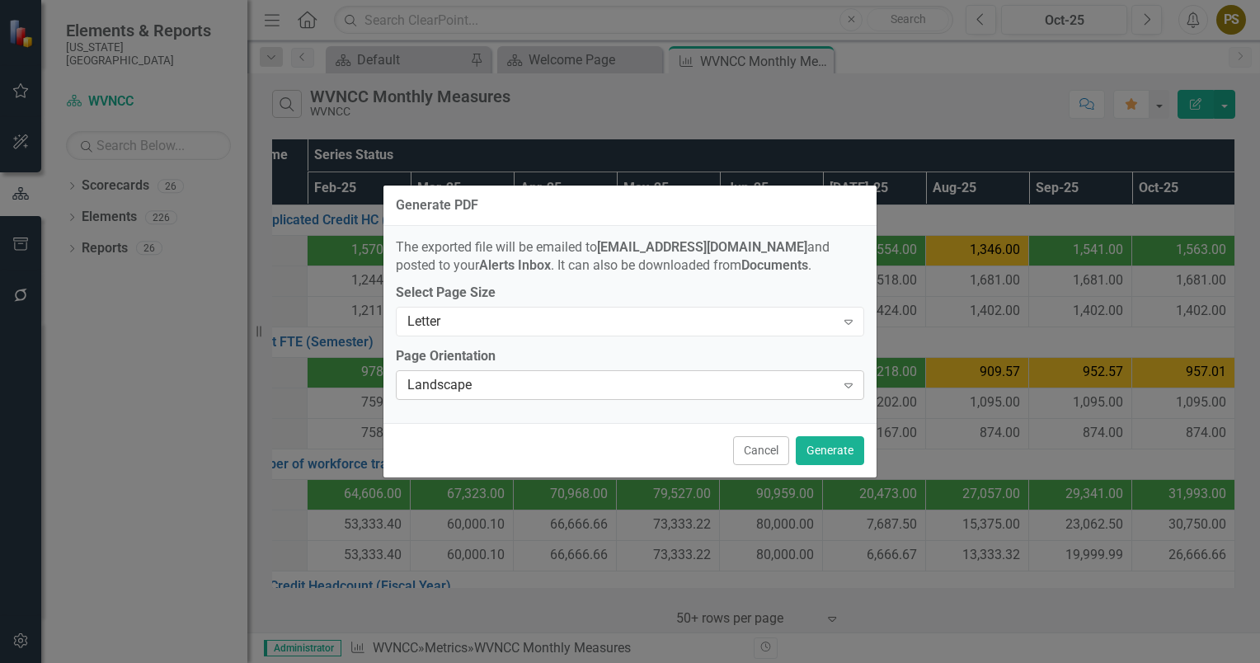
click at [851, 387] on icon "Expand" at bounding box center [848, 385] width 16 height 13
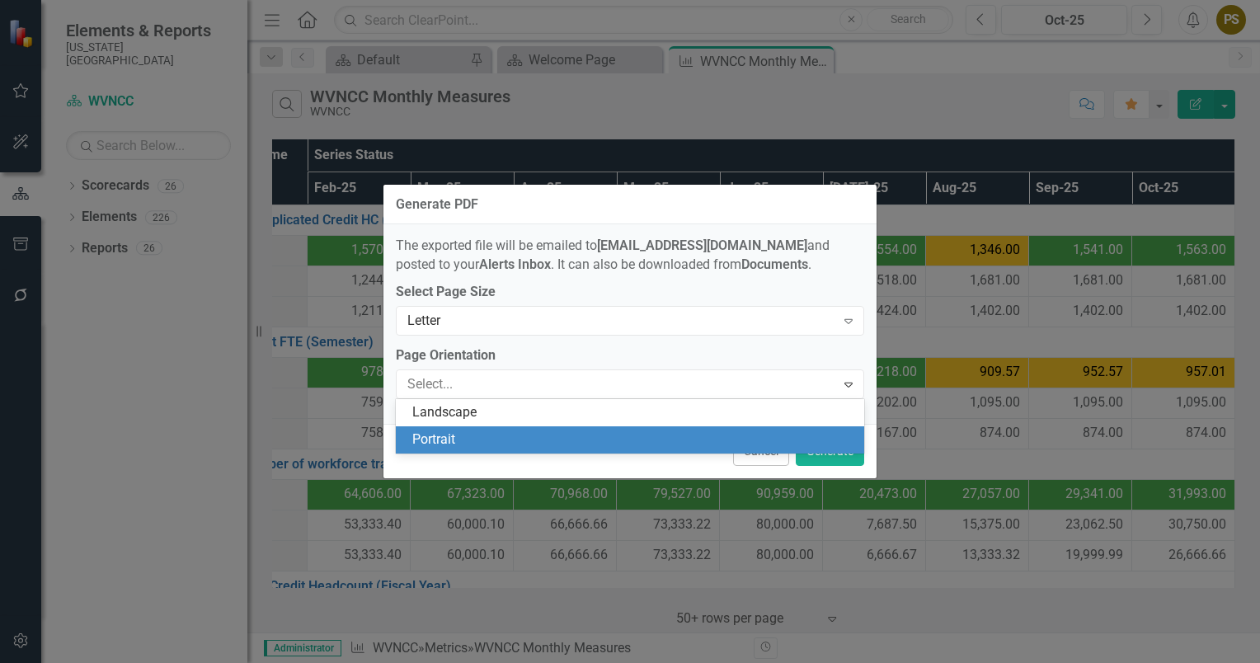
click at [931, 447] on div "Generate PDF The exported file will be emailed to [EMAIL_ADDRESS][DOMAIN_NAME] …" at bounding box center [630, 331] width 1260 height 663
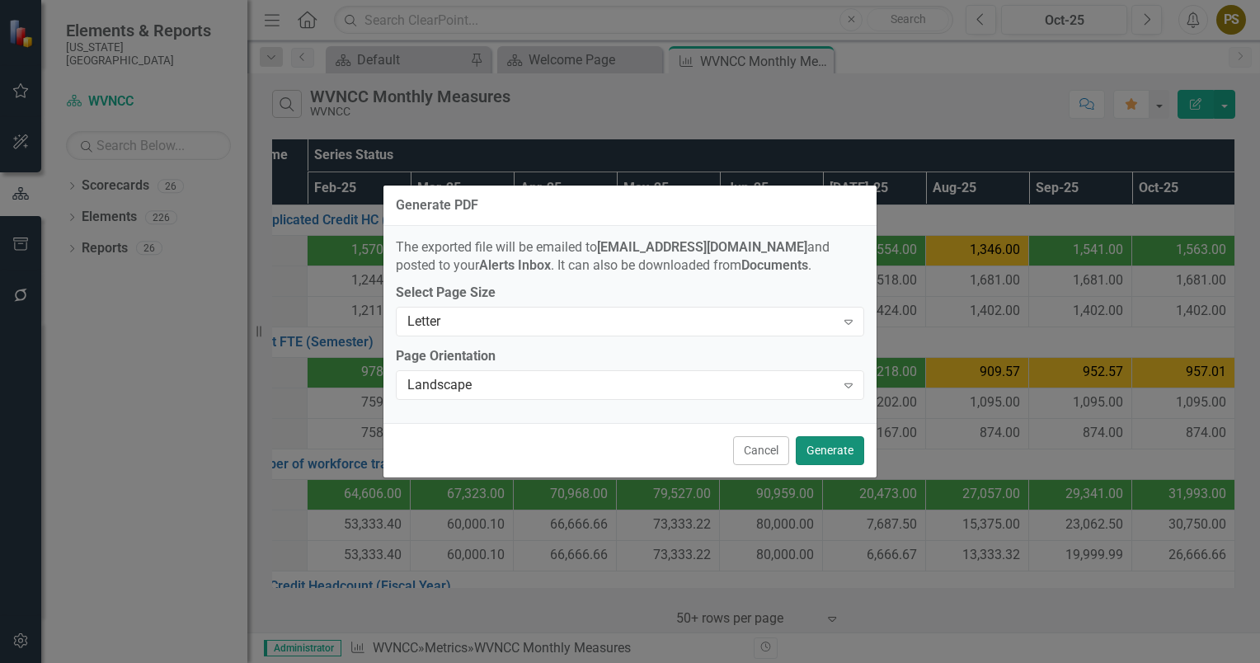
click at [828, 445] on button "Generate" at bounding box center [830, 450] width 68 height 29
